Goal: Task Accomplishment & Management: Manage account settings

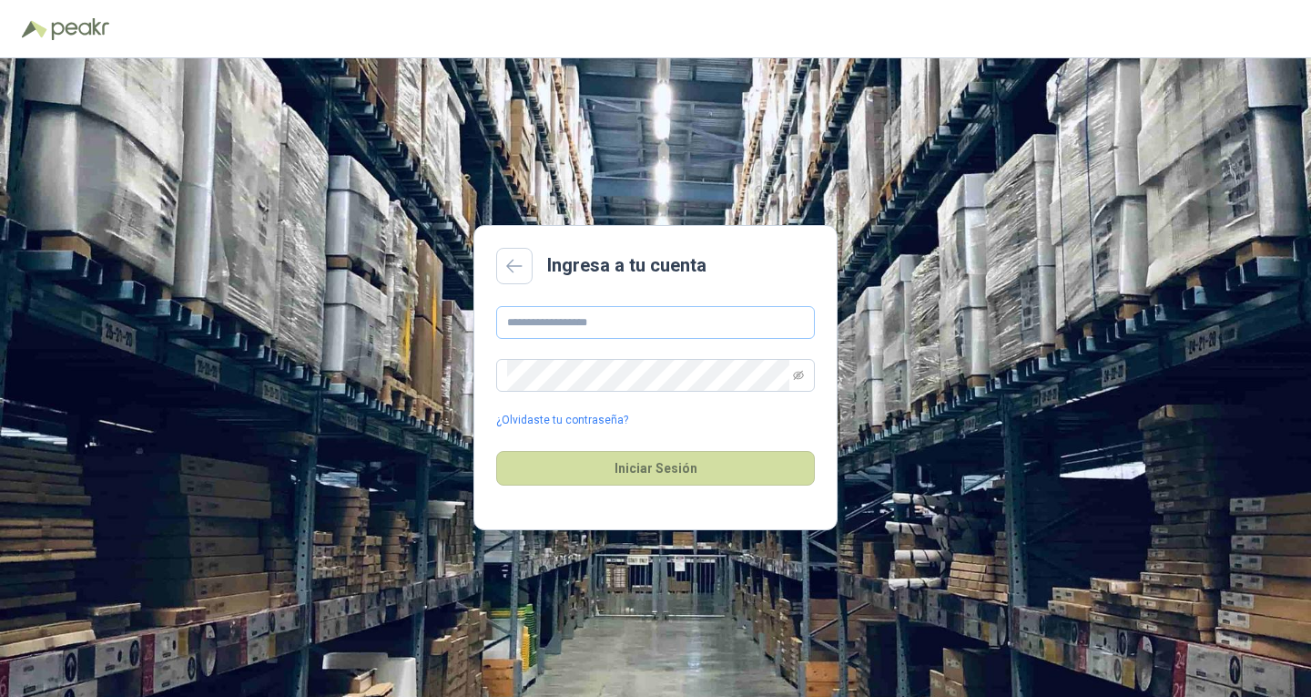
click at [640, 340] on div "¿Olvidaste tu contraseña?" at bounding box center [655, 367] width 319 height 123
click at [640, 328] on input "text" at bounding box center [655, 322] width 319 height 33
click at [674, 322] on input "**********" at bounding box center [655, 322] width 319 height 33
type input "*"
click at [692, 465] on button "Iniciar Sesión" at bounding box center [655, 468] width 319 height 35
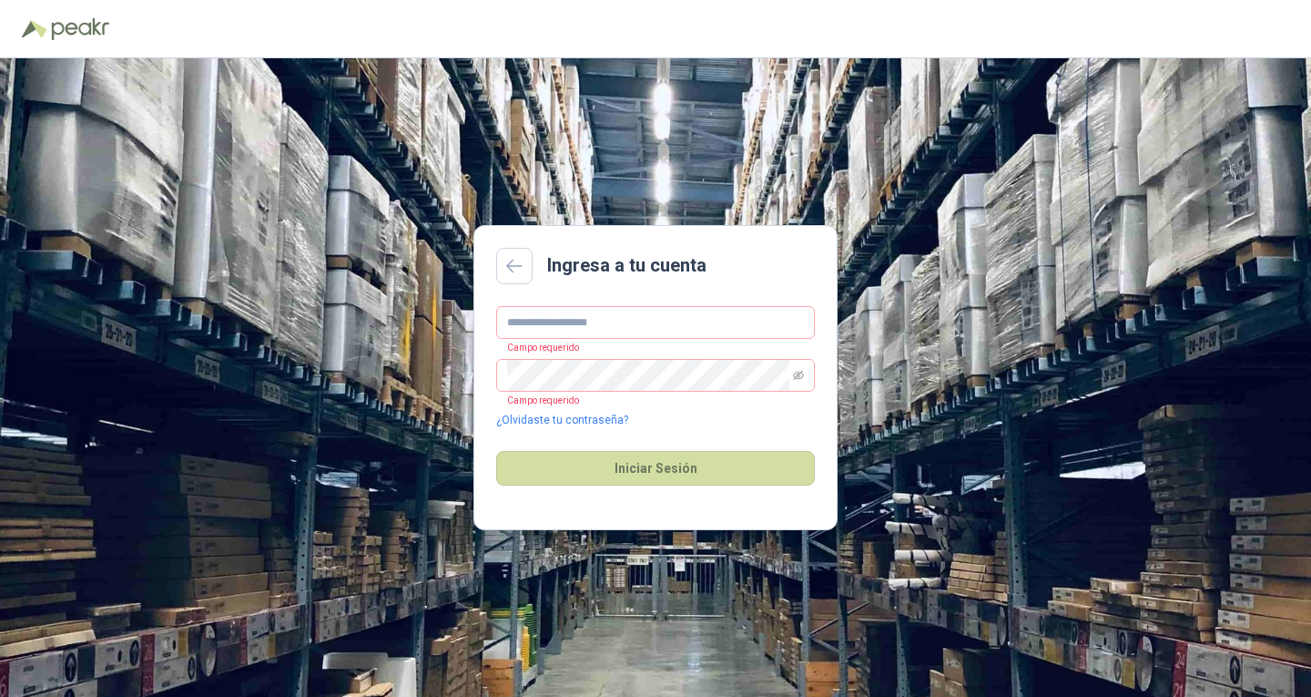
click at [650, 301] on main "Ingresa a tu cuenta [PERSON_NAME] requerido Campo requerido ¿Olvidaste tu contr…" at bounding box center [656, 377] width 364 height 305
click at [625, 313] on input "text" at bounding box center [655, 322] width 319 height 33
click at [556, 393] on p "Campo requerido" at bounding box center [537, 400] width 83 height 16
click at [799, 373] on icon "eye-invisible" at bounding box center [798, 375] width 11 height 9
